Goal: Submit feedback/report problem

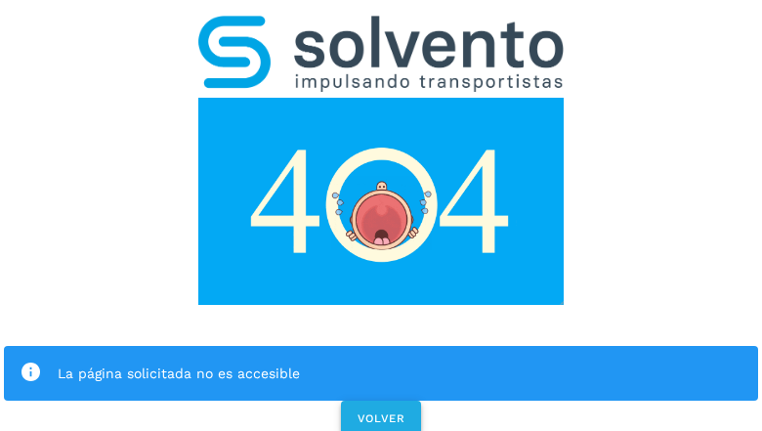
click at [380, 411] on span "VOLVER" at bounding box center [381, 418] width 49 height 14
click at [381, 215] on div "La página solicitada no es accesible VOLVER" at bounding box center [381, 220] width 762 height 440
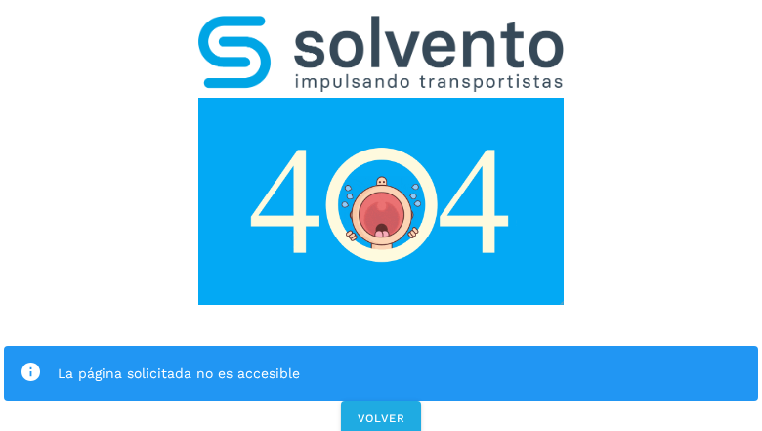
click at [381, 215] on div "La página solicitada no es accesible VOLVER" at bounding box center [381, 220] width 762 height 440
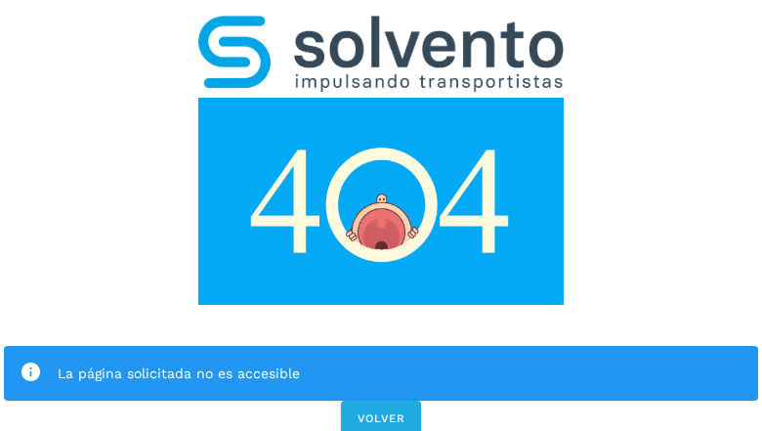
click at [381, 346] on div "La página solicitada no es accesible" at bounding box center [381, 373] width 755 height 55
click at [381, 98] on img at bounding box center [381, 201] width 366 height 207
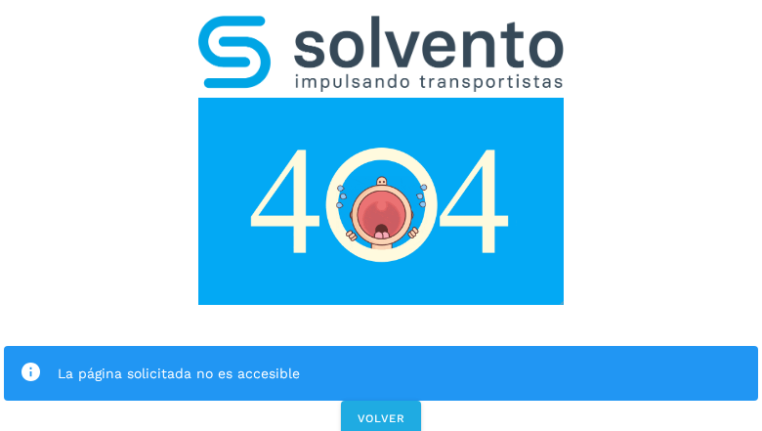
click at [381, 98] on img at bounding box center [381, 201] width 366 height 207
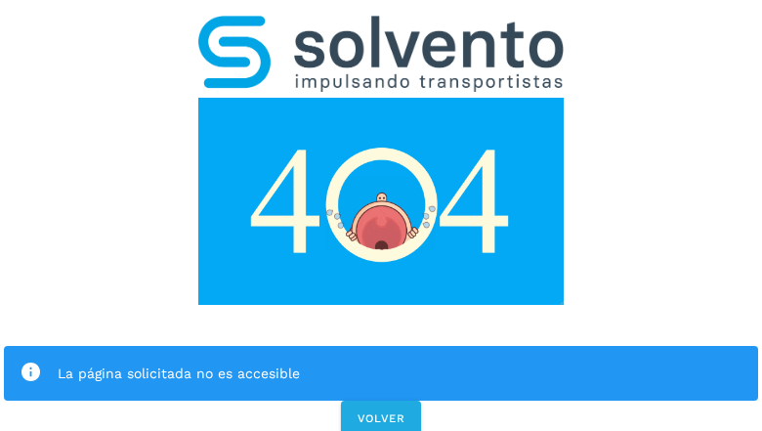
click at [381, 25] on img at bounding box center [381, 54] width 366 height 76
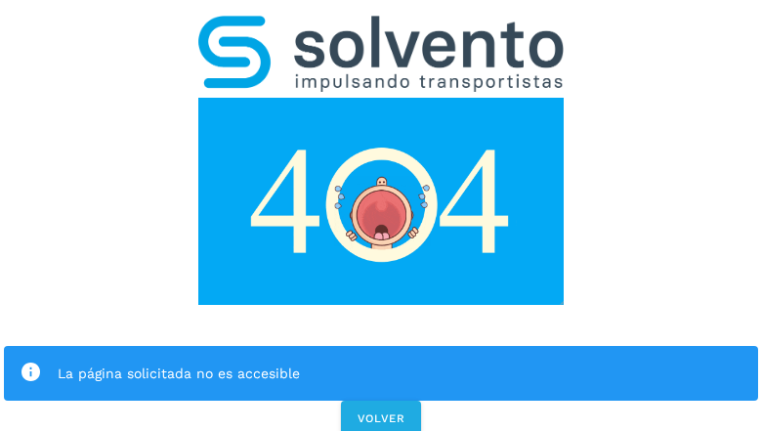
click at [381, 98] on img at bounding box center [381, 201] width 366 height 207
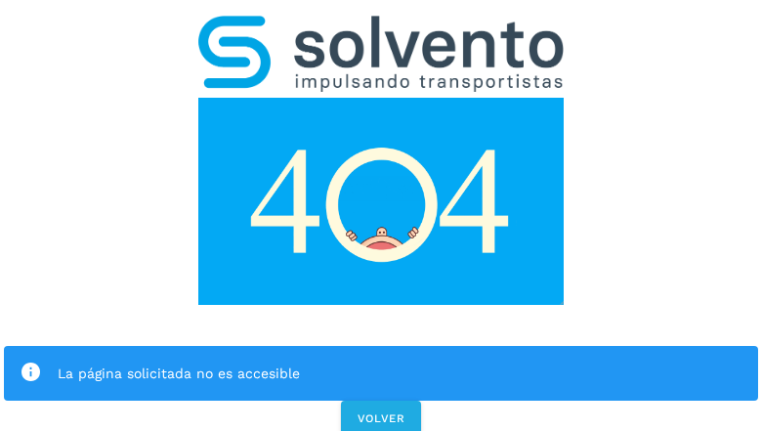
click at [381, 362] on div "La página solicitada no es accesible" at bounding box center [400, 373] width 685 height 23
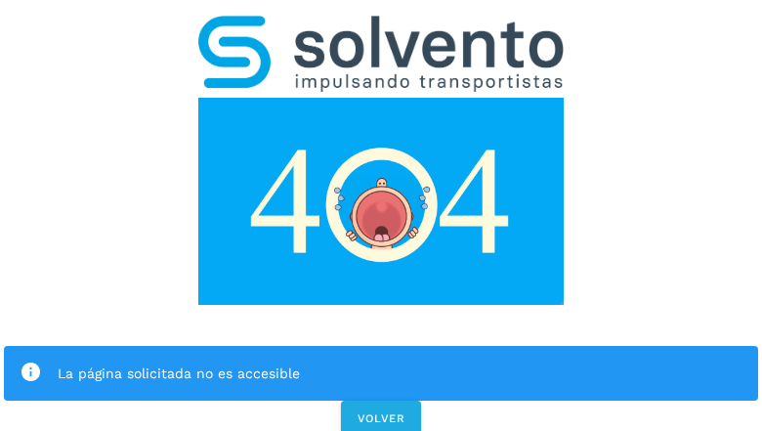
click at [381, 362] on div "La página solicitada no es accesible" at bounding box center [400, 373] width 685 height 23
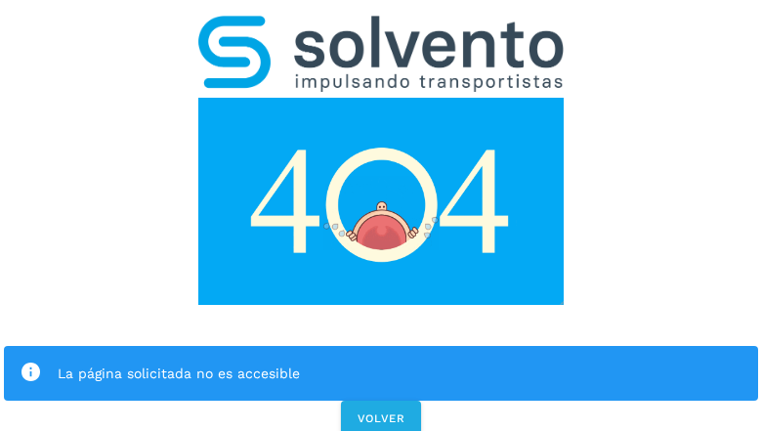
click at [30, 362] on icon at bounding box center [31, 373] width 22 height 22
click at [400, 362] on div "La página solicitada no es accesible" at bounding box center [400, 373] width 685 height 23
click at [381, 411] on span "VOLVER" at bounding box center [381, 418] width 49 height 14
click at [380, 411] on span "VOLVER" at bounding box center [381, 418] width 49 height 14
click at [381, 215] on div "La página solicitada no es accesible VOLVER" at bounding box center [381, 220] width 762 height 440
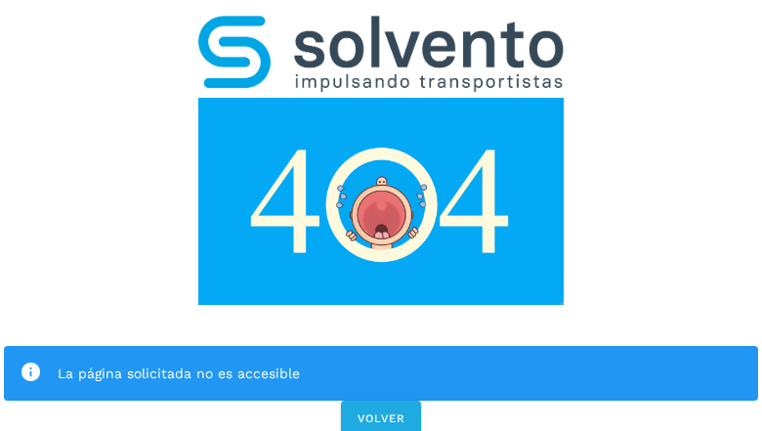
click at [381, 215] on div "La página solicitada no es accesible VOLVER" at bounding box center [381, 220] width 762 height 440
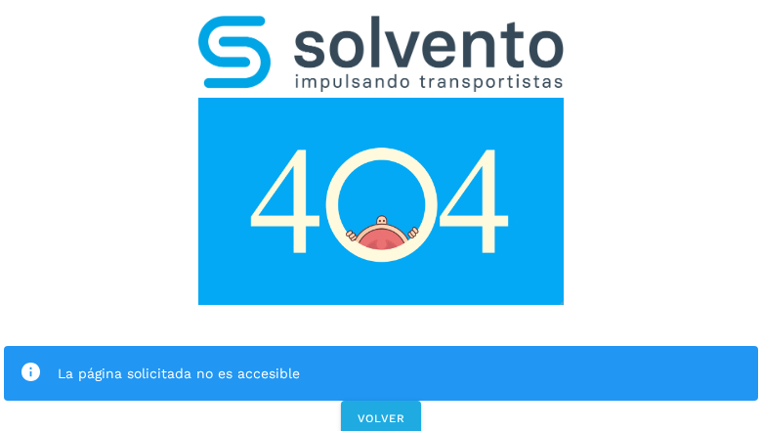
click at [381, 346] on div "La página solicitada no es accesible" at bounding box center [381, 373] width 755 height 55
click at [381, 98] on img at bounding box center [381, 201] width 366 height 207
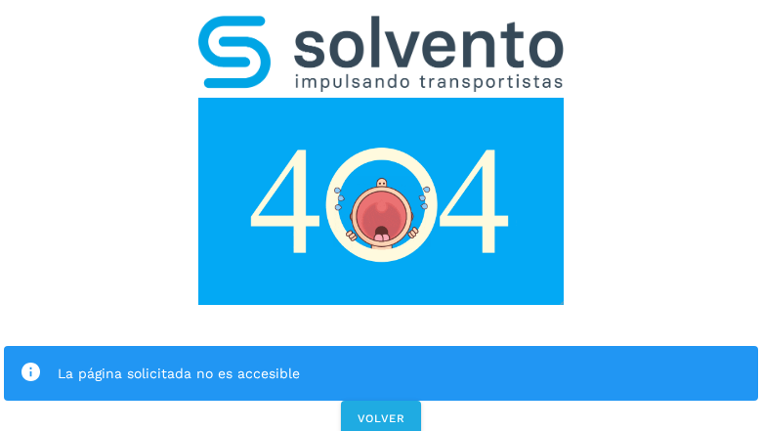
click at [381, 25] on img at bounding box center [381, 54] width 366 height 76
click at [381, 98] on img at bounding box center [381, 201] width 366 height 207
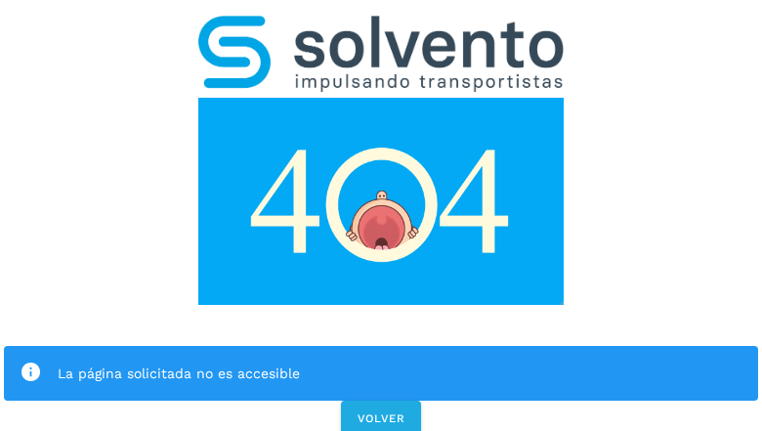
click at [381, 362] on div "La página solicitada no es accesible" at bounding box center [400, 373] width 685 height 23
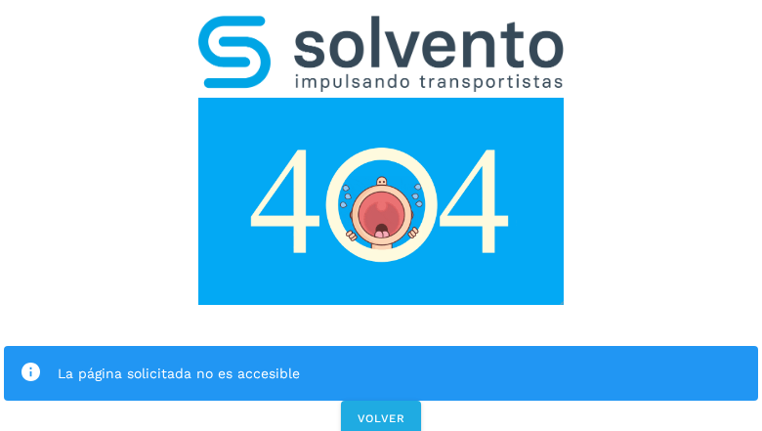
click at [381, 362] on div "La página solicitada no es accesible" at bounding box center [400, 373] width 685 height 23
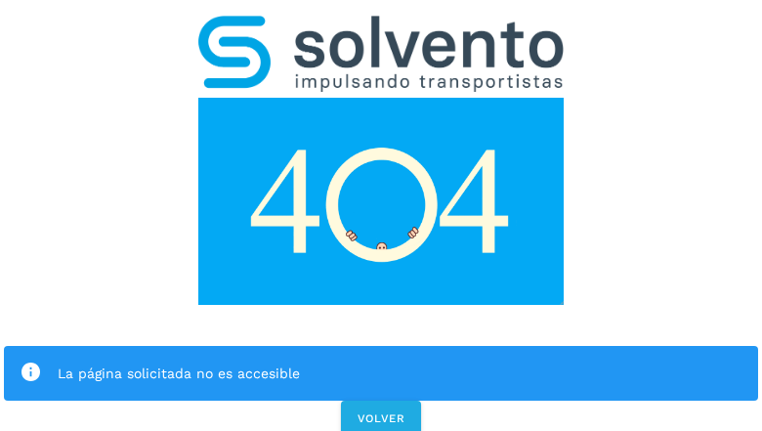
click at [30, 362] on icon at bounding box center [31, 373] width 22 height 22
click at [400, 362] on div "La página solicitada no es accesible" at bounding box center [400, 373] width 685 height 23
click at [381, 411] on span "VOLVER" at bounding box center [381, 418] width 49 height 14
click at [380, 411] on span "VOLVER" at bounding box center [381, 418] width 49 height 14
click at [381, 215] on div "La página solicitada no es accesible VOLVER" at bounding box center [381, 220] width 762 height 440
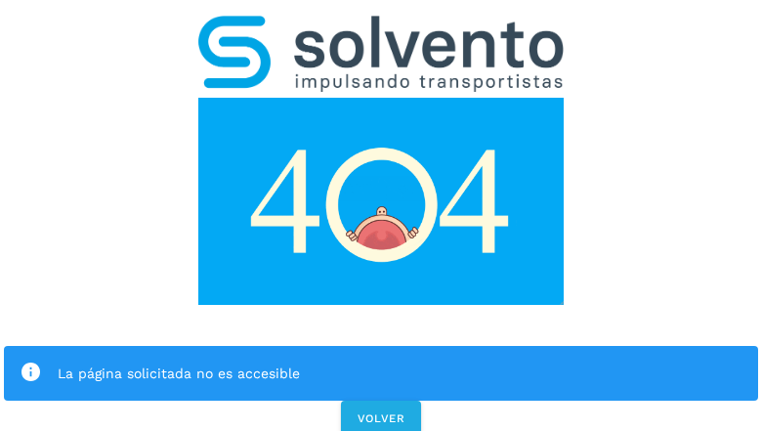
click at [381, 215] on div "La página solicitada no es accesible VOLVER" at bounding box center [381, 220] width 762 height 440
click at [381, 346] on div "La página solicitada no es accesible" at bounding box center [381, 373] width 755 height 55
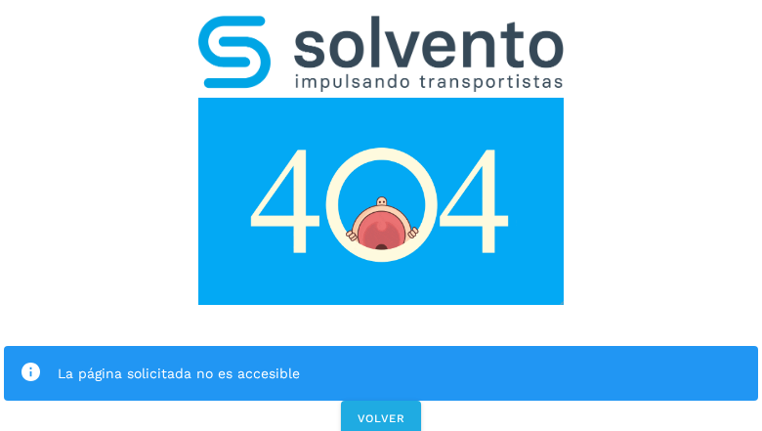
click at [381, 98] on img at bounding box center [381, 201] width 366 height 207
click at [381, 25] on img at bounding box center [381, 54] width 366 height 76
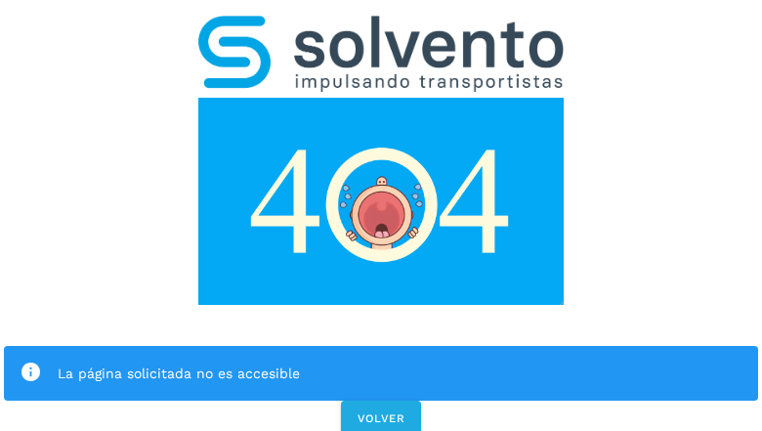
click at [381, 98] on img at bounding box center [381, 201] width 366 height 207
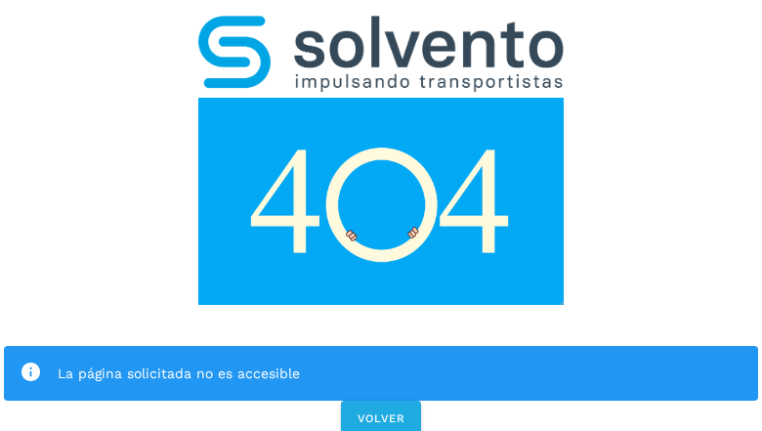
click at [381, 362] on div "La página solicitada no es accesible" at bounding box center [400, 373] width 685 height 23
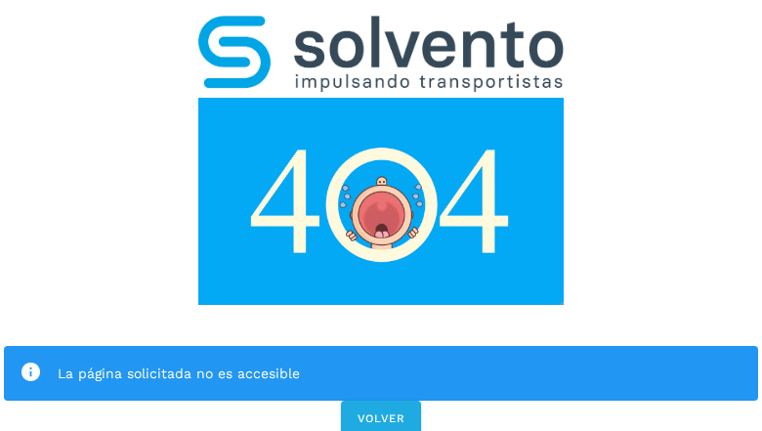
click at [381, 362] on div "La página solicitada no es accesible" at bounding box center [400, 373] width 685 height 23
click at [30, 362] on icon at bounding box center [31, 373] width 22 height 22
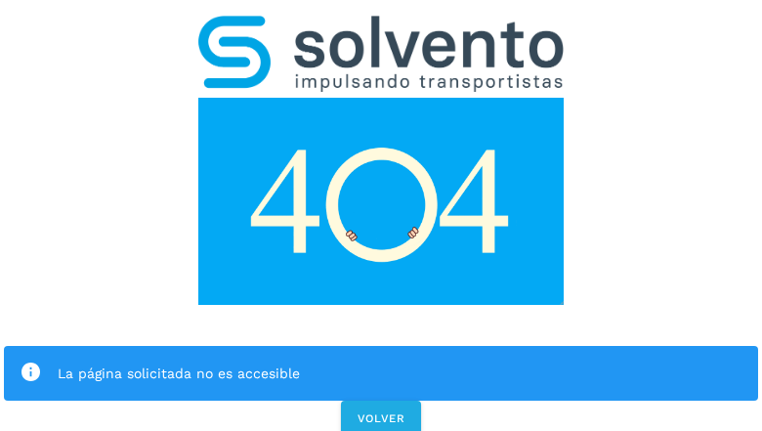
click at [400, 362] on div "La página solicitada no es accesible" at bounding box center [400, 373] width 685 height 23
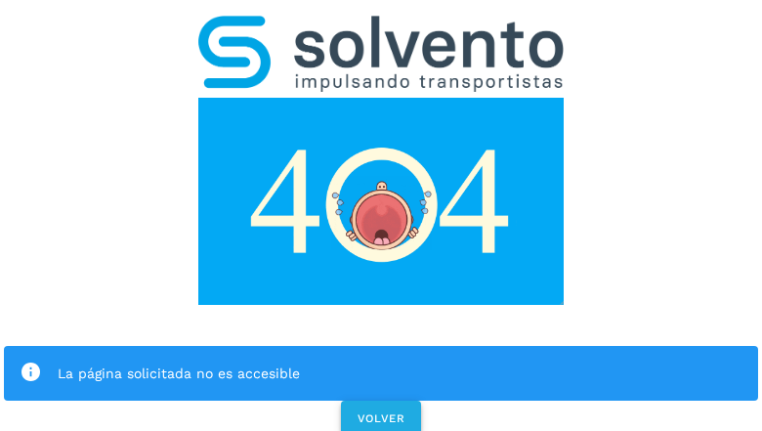
click at [381, 411] on span "VOLVER" at bounding box center [381, 418] width 49 height 14
click at [380, 411] on span "VOLVER" at bounding box center [381, 418] width 49 height 14
click at [381, 215] on div "La página solicitada no es accesible VOLVER" at bounding box center [381, 220] width 762 height 440
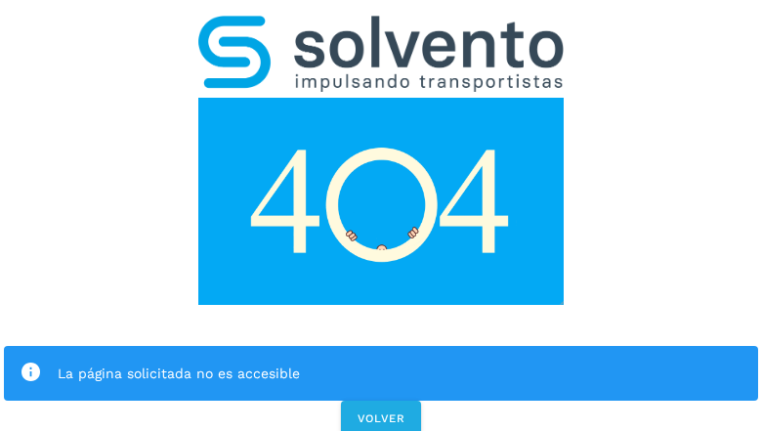
click at [381, 215] on div "La página solicitada no es accesible VOLVER" at bounding box center [381, 220] width 762 height 440
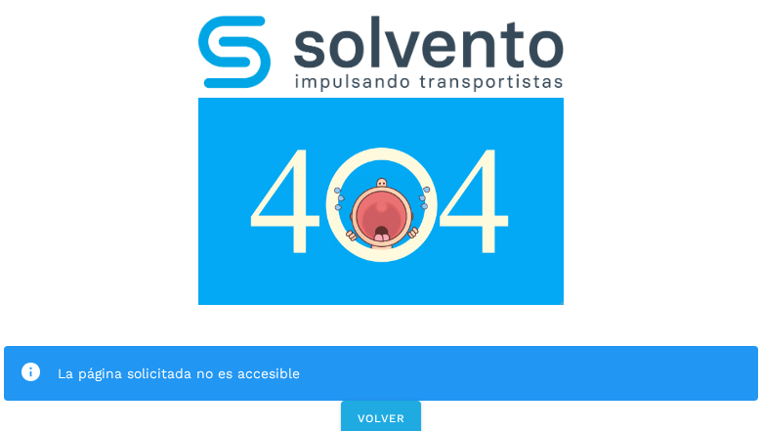
click at [381, 215] on div "La página solicitada no es accesible VOLVER" at bounding box center [381, 220] width 762 height 440
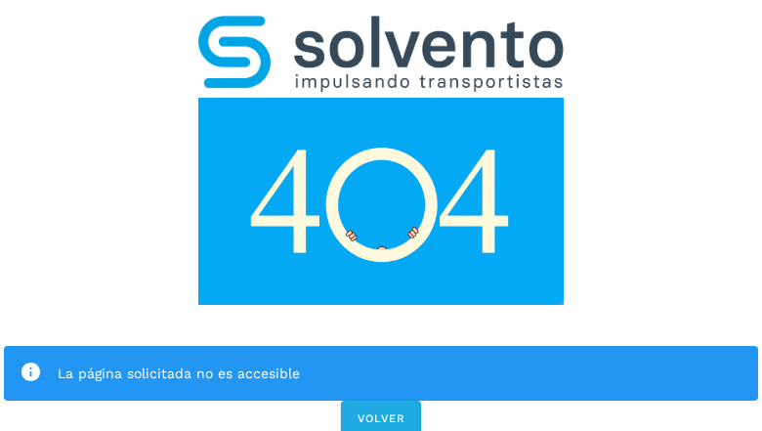
click at [381, 215] on div "La página solicitada no es accesible VOLVER" at bounding box center [381, 220] width 762 height 440
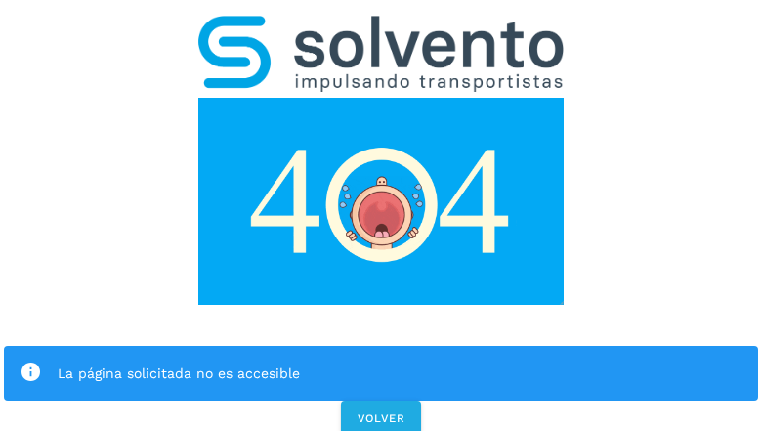
click at [381, 346] on div "La página solicitada no es accesible" at bounding box center [381, 373] width 755 height 55
click at [381, 98] on img at bounding box center [381, 201] width 366 height 207
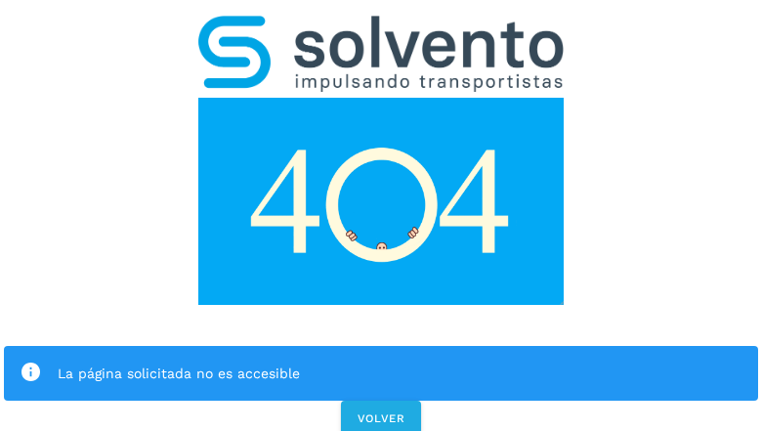
click at [381, 98] on img at bounding box center [381, 201] width 366 height 207
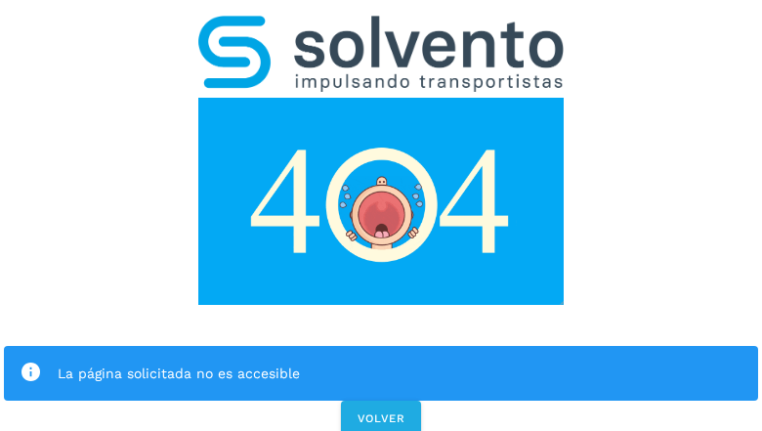
click at [381, 25] on img at bounding box center [381, 54] width 366 height 76
click at [381, 98] on img at bounding box center [381, 201] width 366 height 207
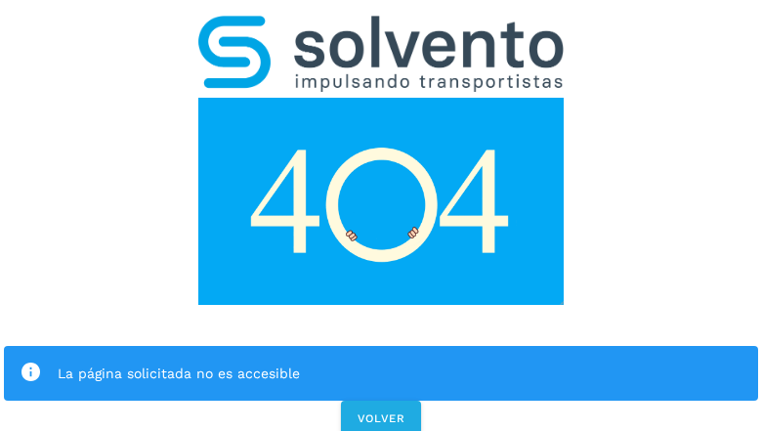
click at [381, 362] on div "La página solicitada no es accesible" at bounding box center [400, 373] width 685 height 23
click at [30, 362] on icon at bounding box center [31, 373] width 22 height 22
click at [400, 362] on div "La página solicitada no es accesible" at bounding box center [400, 373] width 685 height 23
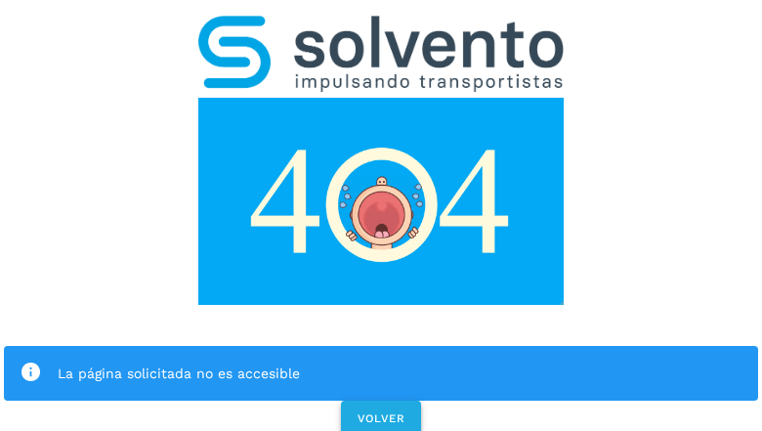
click at [381, 411] on span "VOLVER" at bounding box center [381, 418] width 49 height 14
click at [380, 411] on span "VOLVER" at bounding box center [381, 418] width 49 height 14
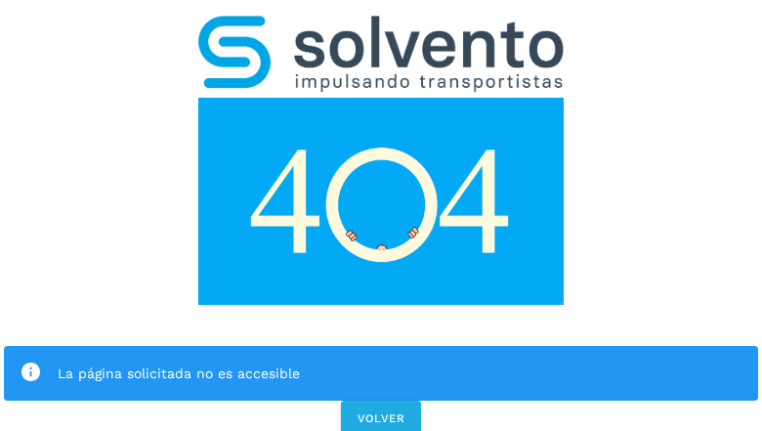
click at [381, 215] on div "La página solicitada no es accesible VOLVER" at bounding box center [381, 220] width 762 height 440
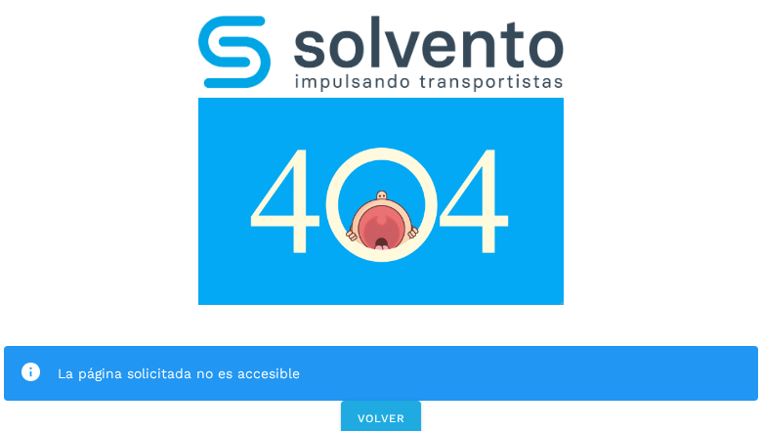
click at [381, 346] on div "La página solicitada no es accesible" at bounding box center [381, 373] width 755 height 55
click at [381, 98] on img at bounding box center [381, 201] width 366 height 207
click at [381, 25] on img at bounding box center [381, 54] width 366 height 76
click at [381, 98] on img at bounding box center [381, 201] width 366 height 207
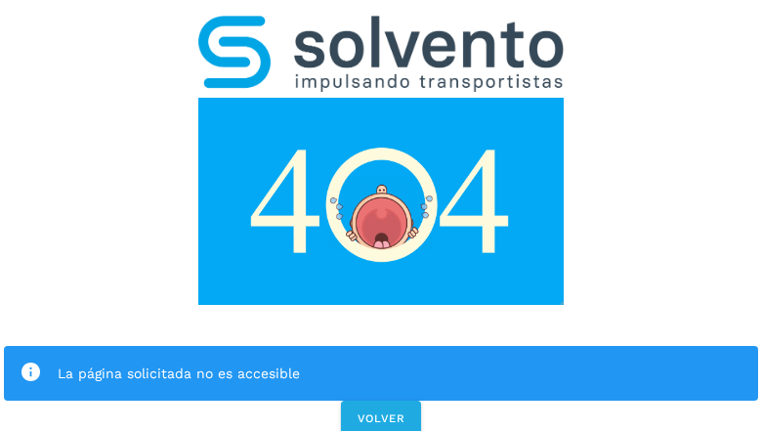
click at [381, 362] on div "La página solicitada no es accesible" at bounding box center [400, 373] width 685 height 23
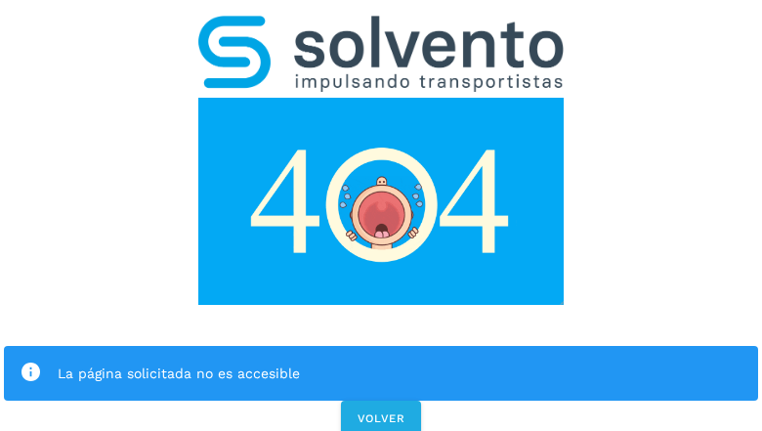
click at [30, 362] on icon at bounding box center [31, 373] width 22 height 22
click at [400, 362] on div "La página solicitada no es accesible" at bounding box center [400, 373] width 685 height 23
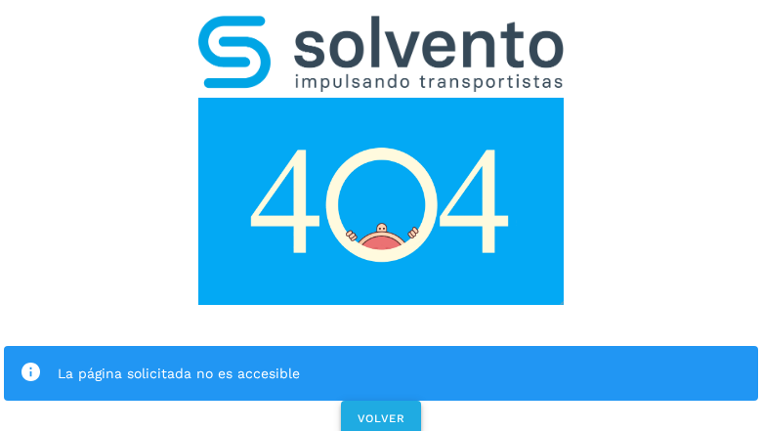
click at [381, 411] on span "VOLVER" at bounding box center [381, 418] width 49 height 14
click at [380, 411] on span "VOLVER" at bounding box center [381, 418] width 49 height 14
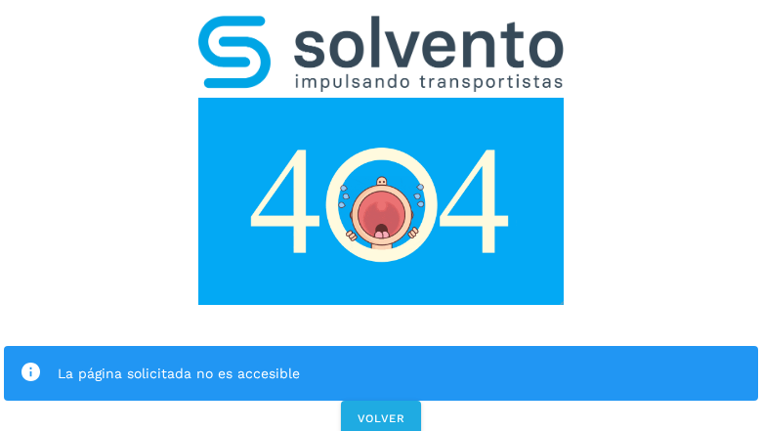
click at [381, 215] on div "La página solicitada no es accesible VOLVER" at bounding box center [381, 220] width 762 height 440
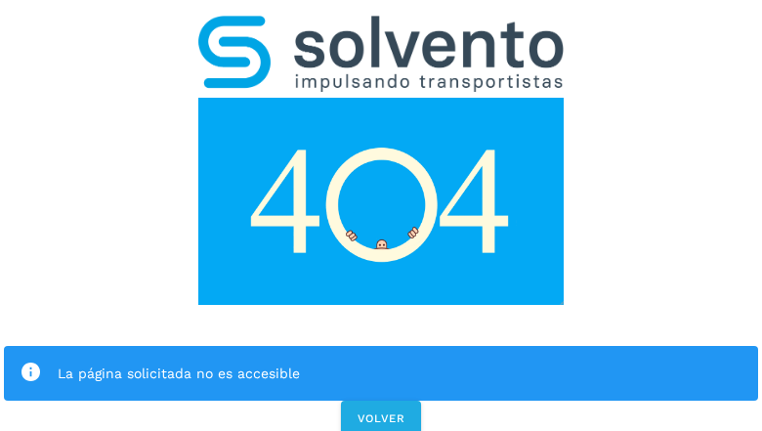
click at [381, 215] on div "La página solicitada no es accesible VOLVER" at bounding box center [381, 220] width 762 height 440
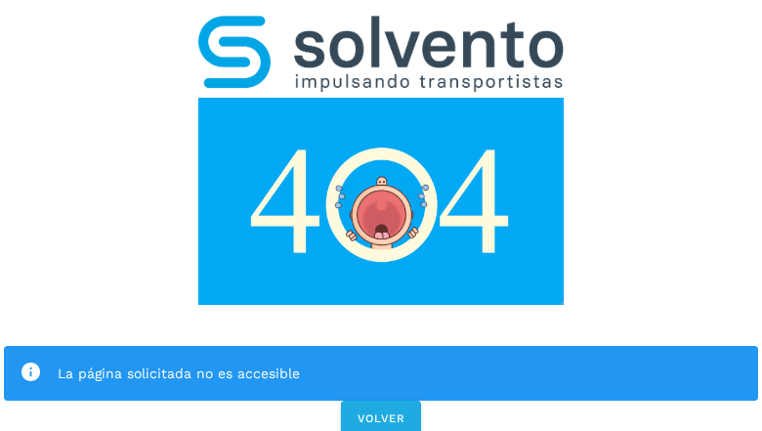
click at [381, 346] on div "La página solicitada no es accesible" at bounding box center [381, 373] width 755 height 55
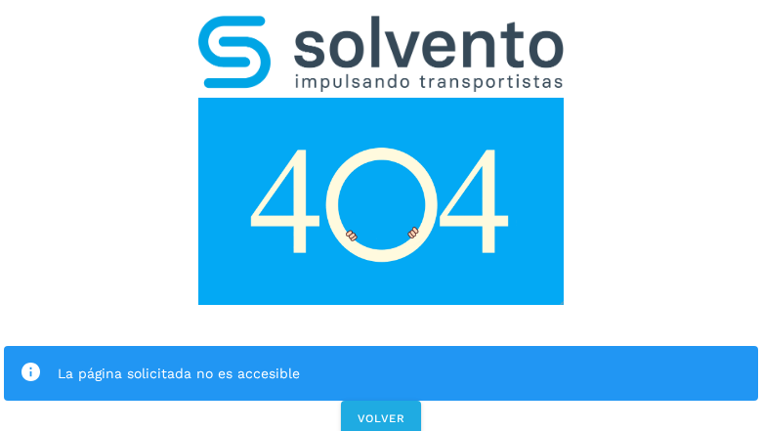
click at [381, 98] on img at bounding box center [381, 201] width 366 height 207
click at [381, 25] on img at bounding box center [381, 54] width 366 height 76
click at [381, 98] on img at bounding box center [381, 201] width 366 height 207
click at [381, 362] on div "La página solicitada no es accesible" at bounding box center [400, 373] width 685 height 23
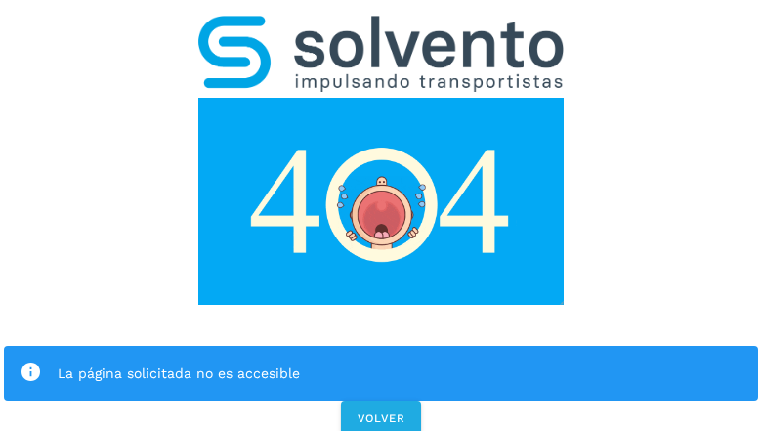
click at [381, 362] on div "La página solicitada no es accesible" at bounding box center [400, 373] width 685 height 23
click at [30, 362] on icon at bounding box center [31, 373] width 22 height 22
